Goal: Transaction & Acquisition: Purchase product/service

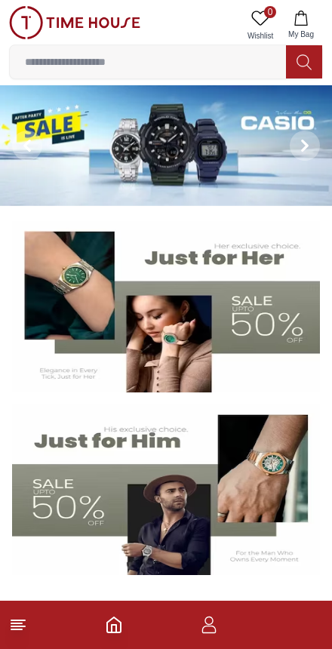
click at [91, 66] on input at bounding box center [148, 62] width 276 height 30
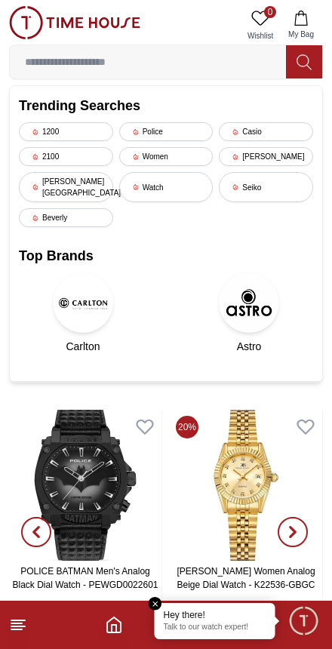
click at [60, 54] on input at bounding box center [148, 62] width 276 height 30
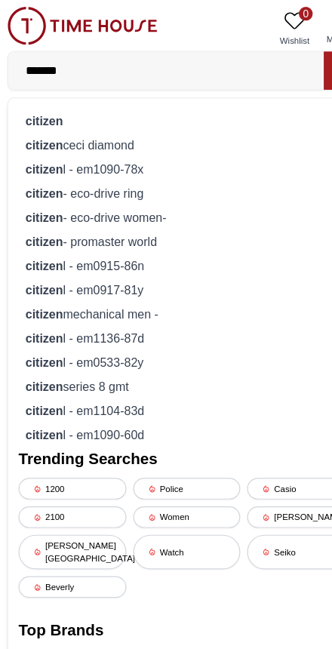
type input "*******"
click at [34, 96] on div "citizen" at bounding box center [166, 105] width 294 height 21
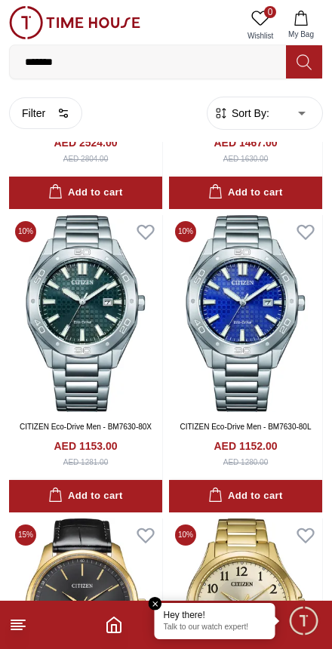
scroll to position [1535, 0]
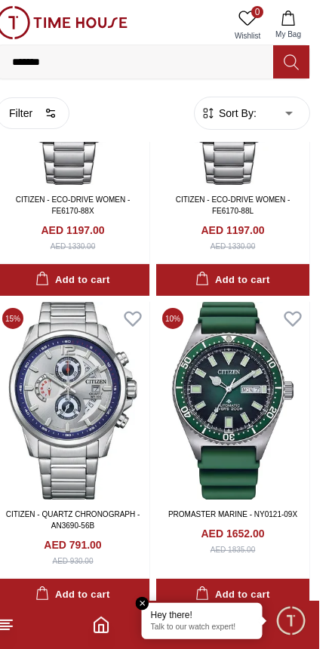
scroll to position [7940, 0]
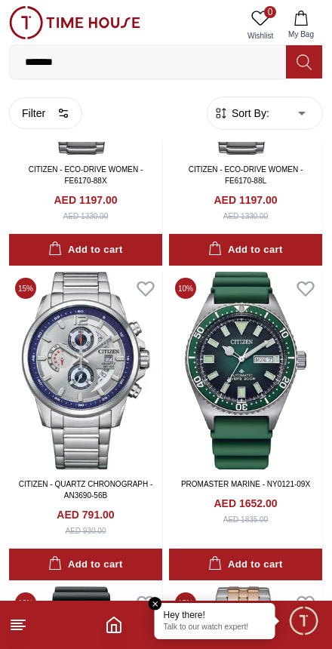
click at [294, 380] on img at bounding box center [245, 370] width 153 height 197
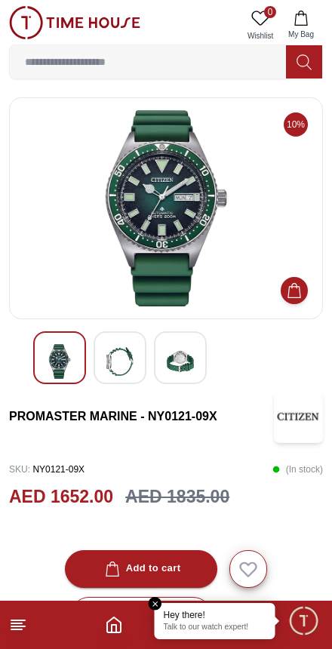
click at [154, 597] on em "Close tooltip" at bounding box center [156, 604] width 14 height 14
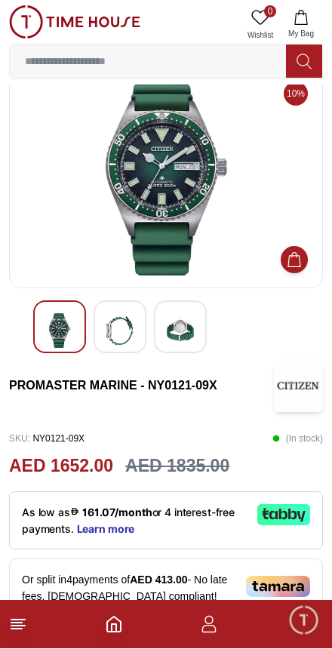
click at [143, 346] on div at bounding box center [120, 327] width 53 height 53
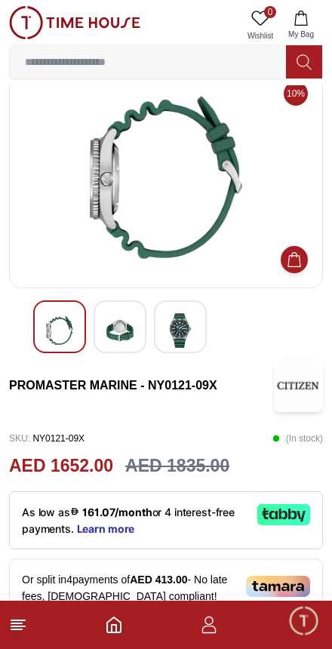
click at [183, 314] on img at bounding box center [180, 330] width 27 height 35
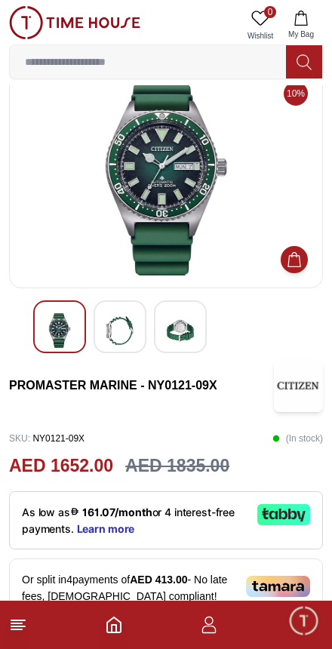
click at [54, 309] on div at bounding box center [59, 326] width 53 height 53
